Goal: Register for event/course

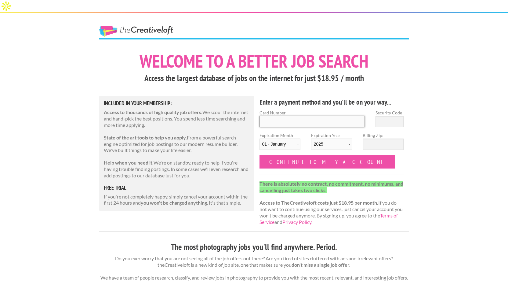
click at [310, 116] on input "Card Number" at bounding box center [313, 121] width 106 height 11
type input "4134440041257097"
type input "718"
select select "12"
select select "2029"
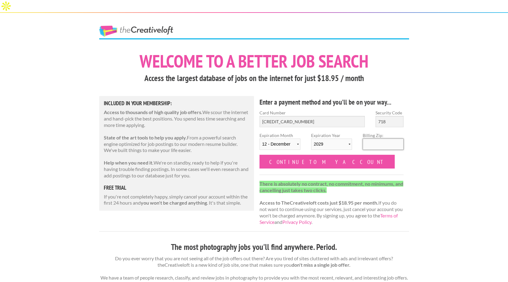
click at [379, 138] on input "Billing Zip:" at bounding box center [383, 143] width 41 height 11
type input "33607"
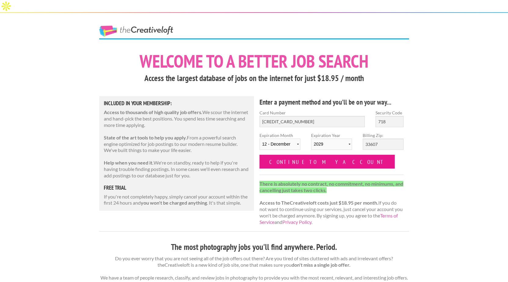
click at [328, 155] on input "Continue to my account" at bounding box center [328, 162] width 136 height 14
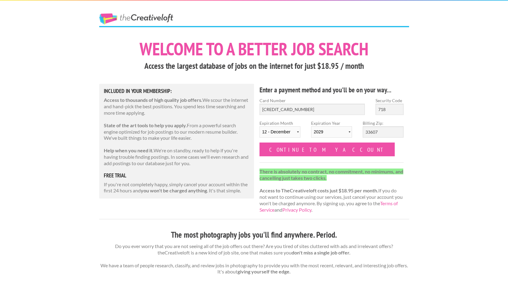
select select "12"
select select "2029"
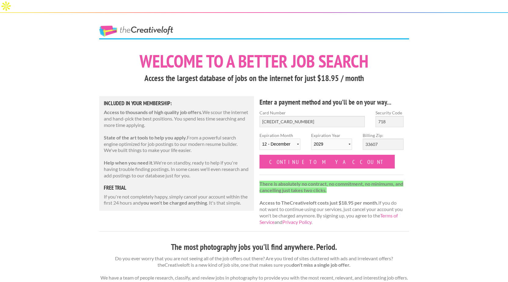
click at [139, 26] on link "The Creative Loft" at bounding box center [136, 31] width 74 height 11
click at [112, 26] on link "The Creative Loft" at bounding box center [136, 31] width 74 height 11
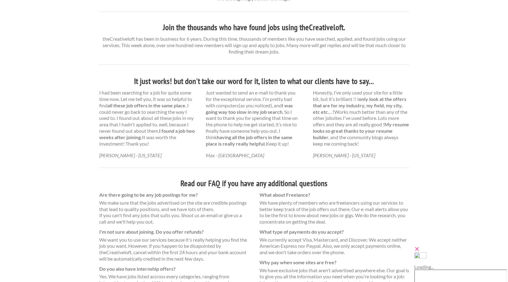
scroll to position [355, 0]
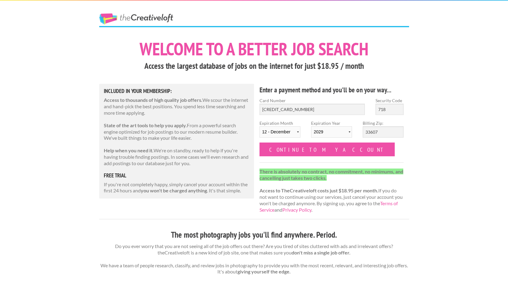
select select "12"
select select "2029"
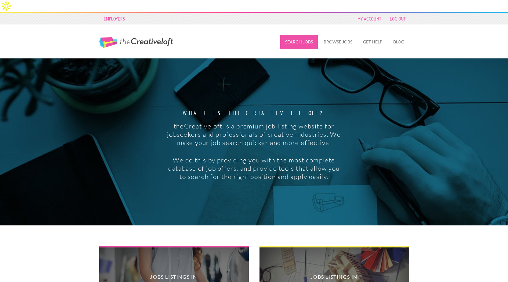
click at [307, 35] on link "Search Jobs" at bounding box center [300, 42] width 38 height 14
